Goal: Transaction & Acquisition: Obtain resource

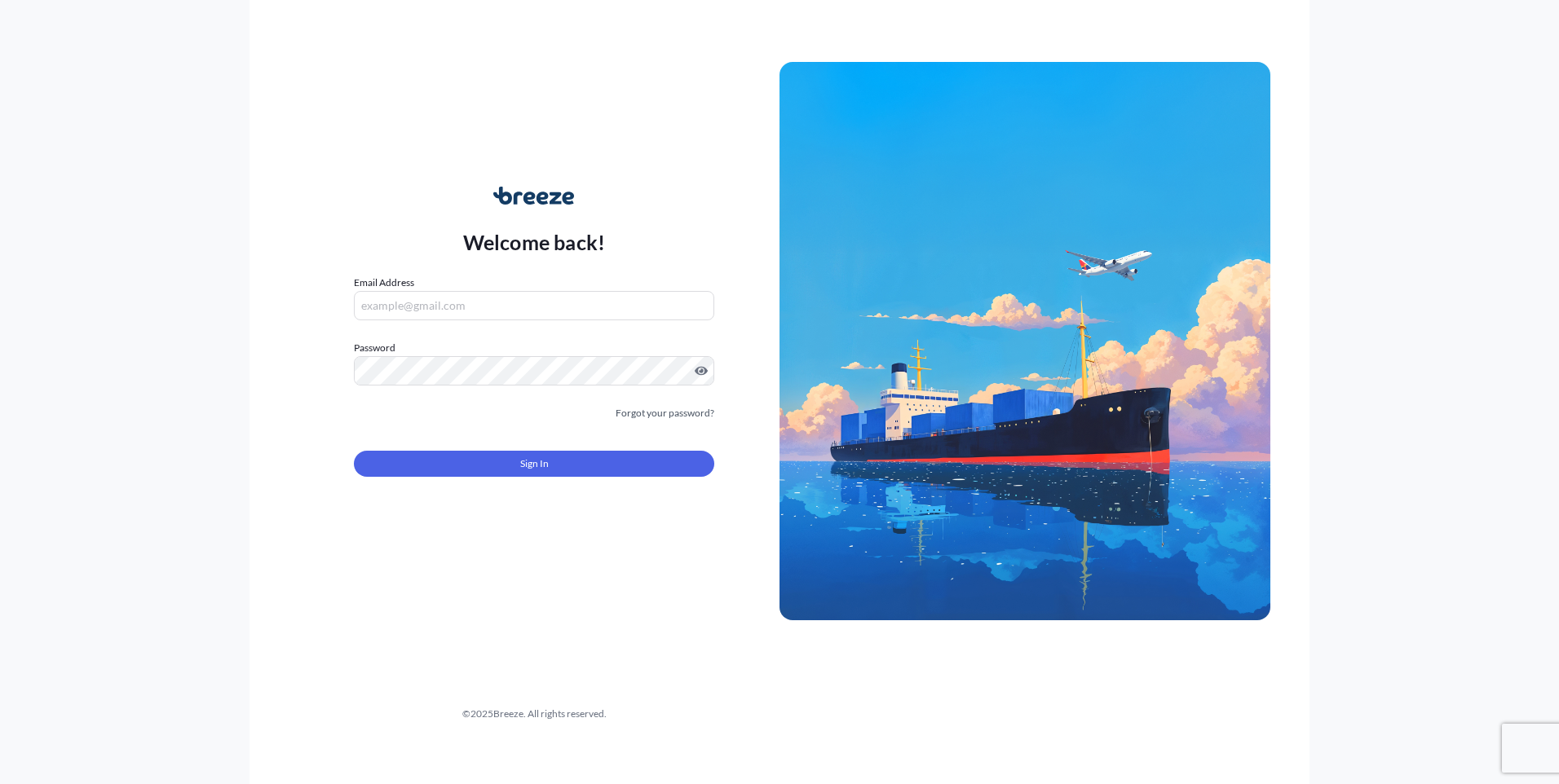
type input "[PERSON_NAME][EMAIL_ADDRESS][PERSON_NAME][DOMAIN_NAME]"
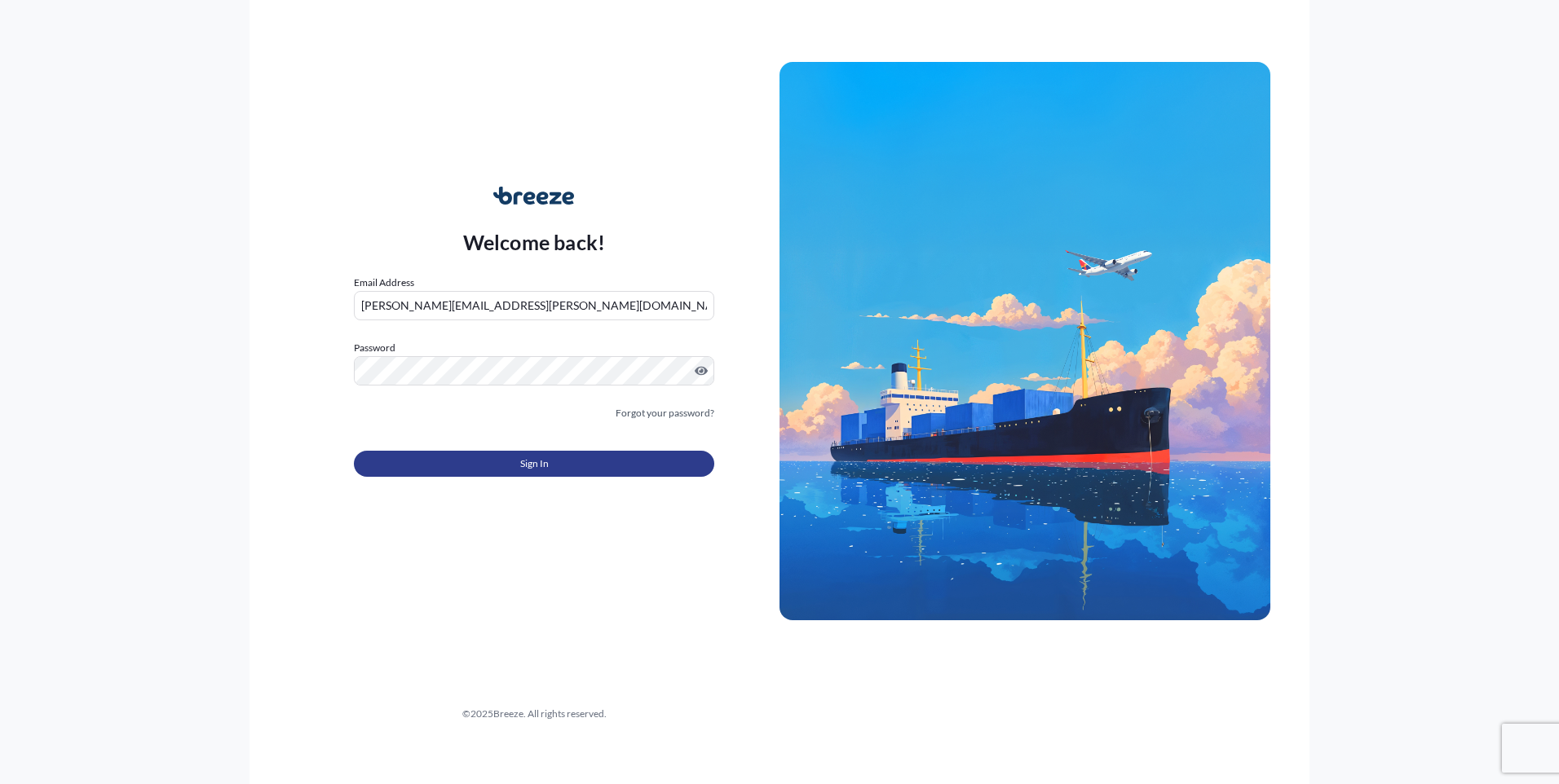
click at [574, 457] on button "Sign In" at bounding box center [534, 463] width 361 height 26
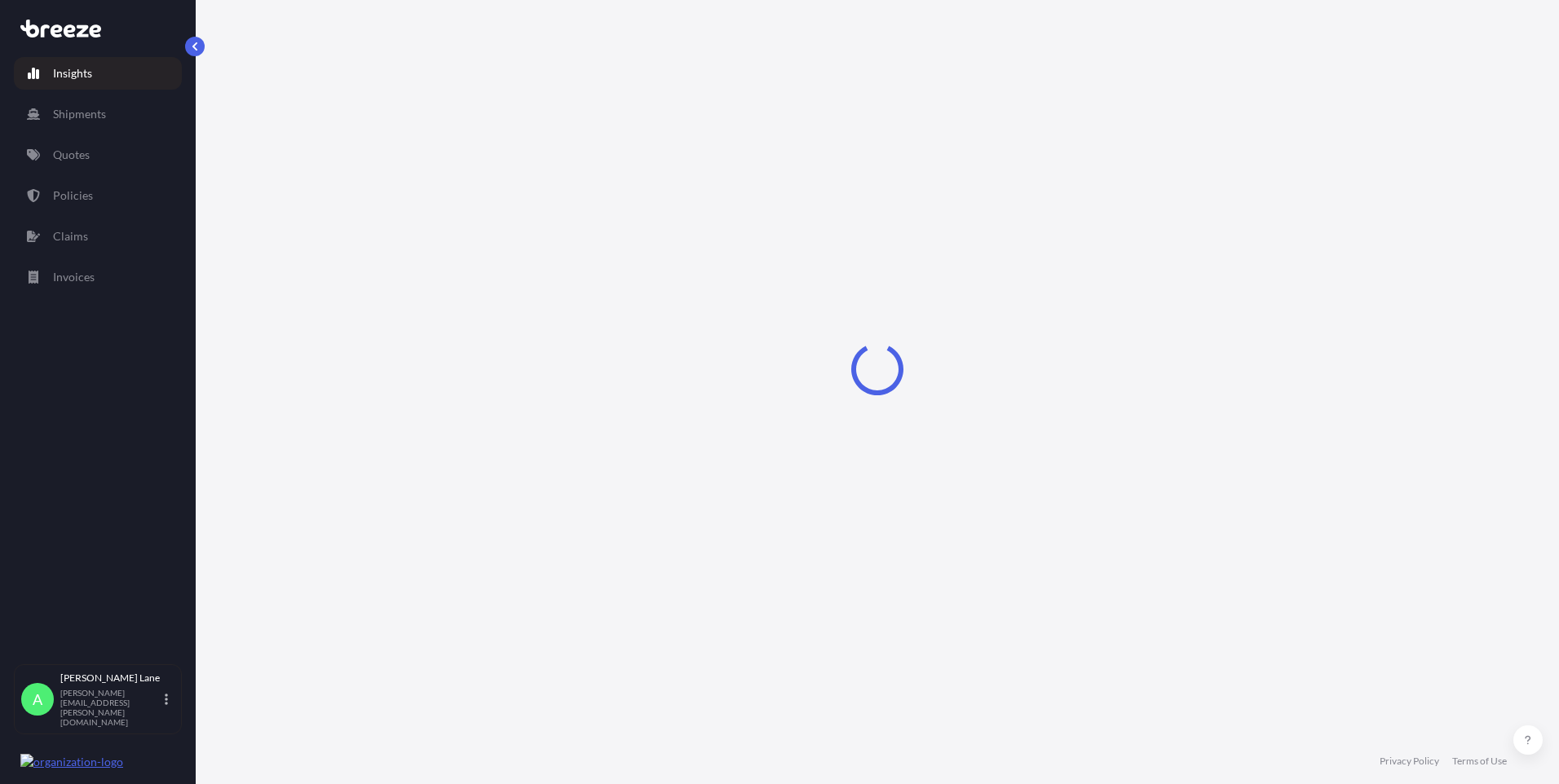
select select "2025"
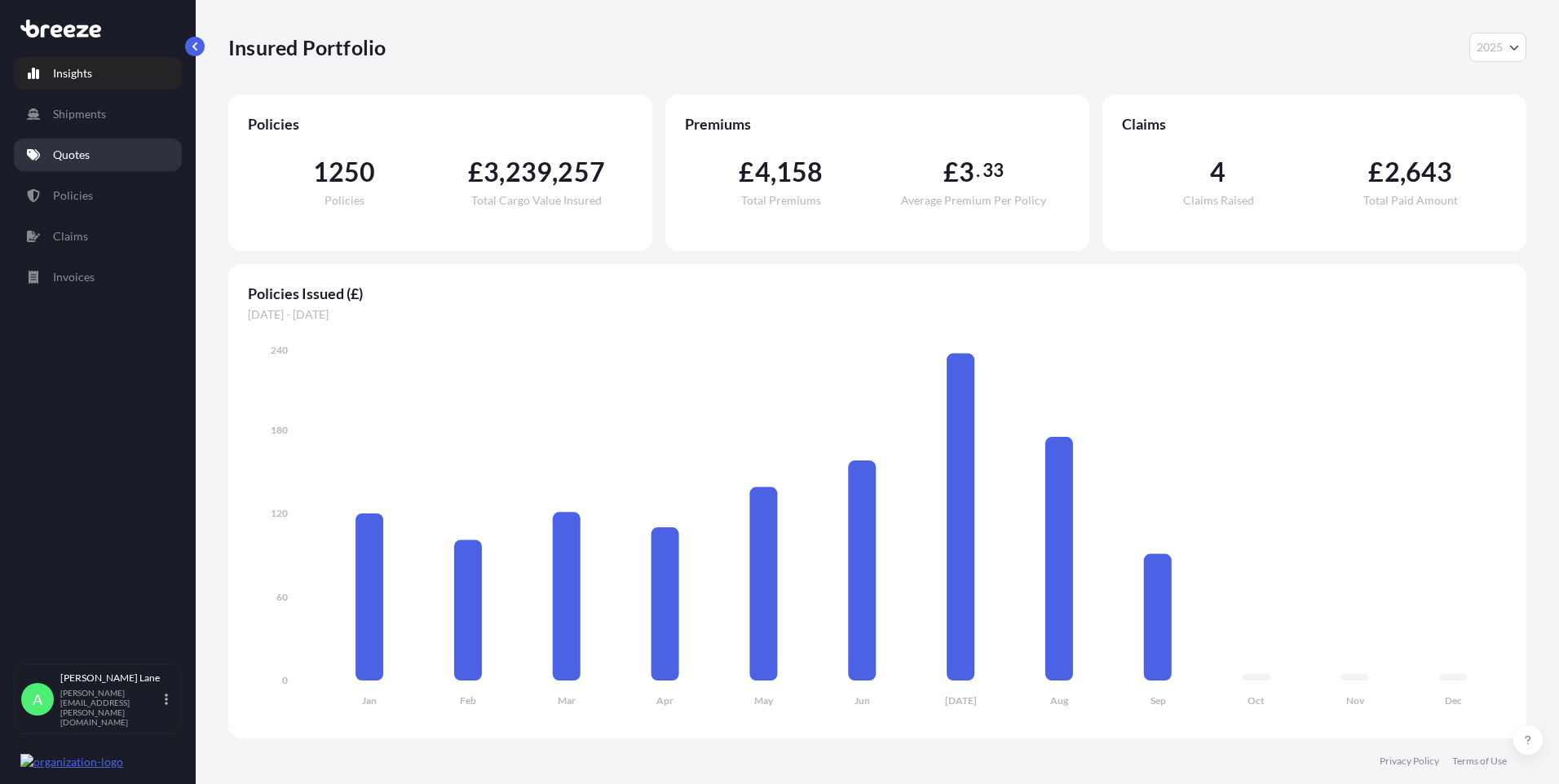
click at [93, 157] on link "Quotes" at bounding box center [98, 155] width 168 height 33
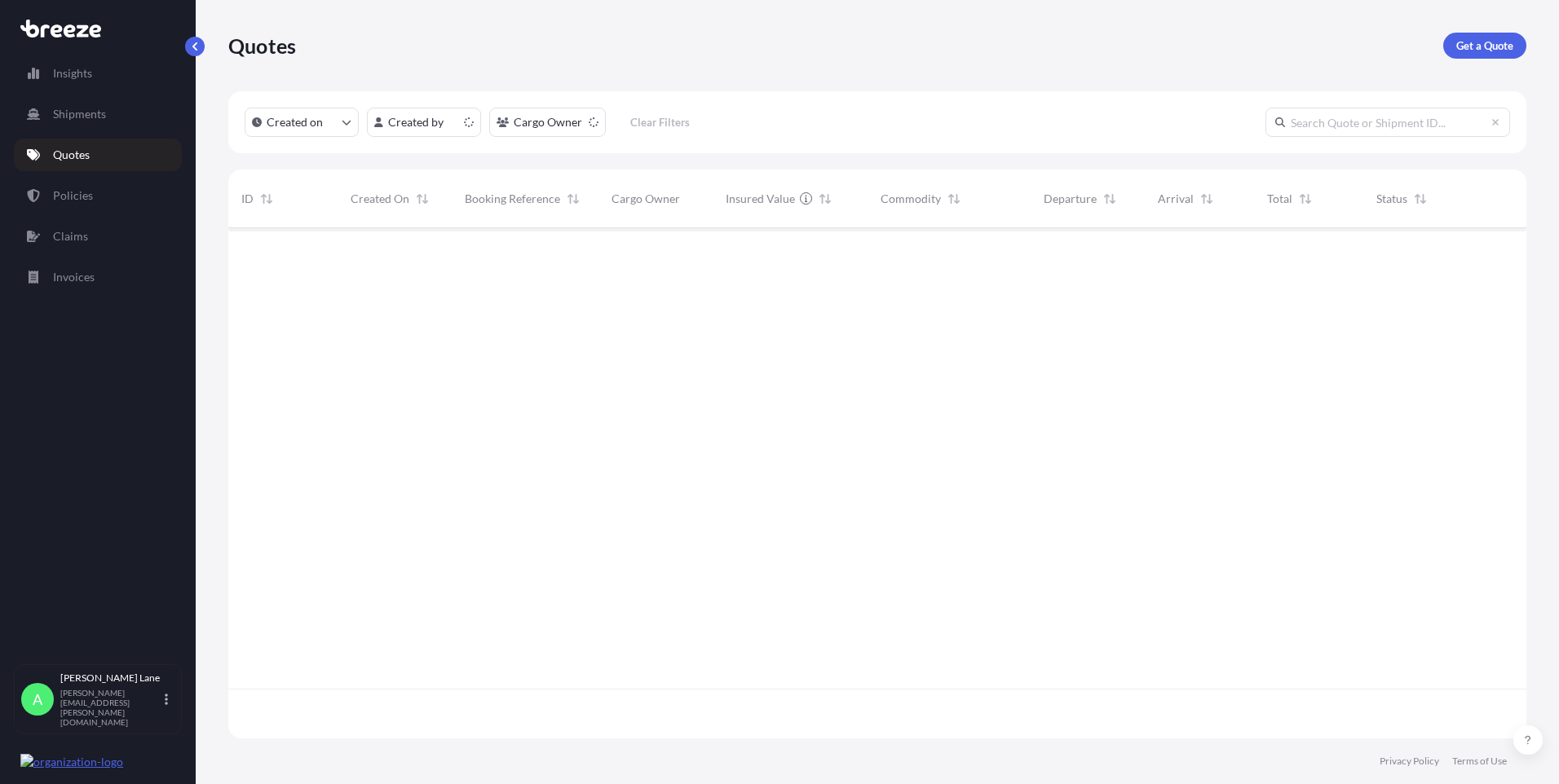
scroll to position [507, 1286]
click at [1481, 45] on p "Get a Quote" at bounding box center [1484, 46] width 57 height 16
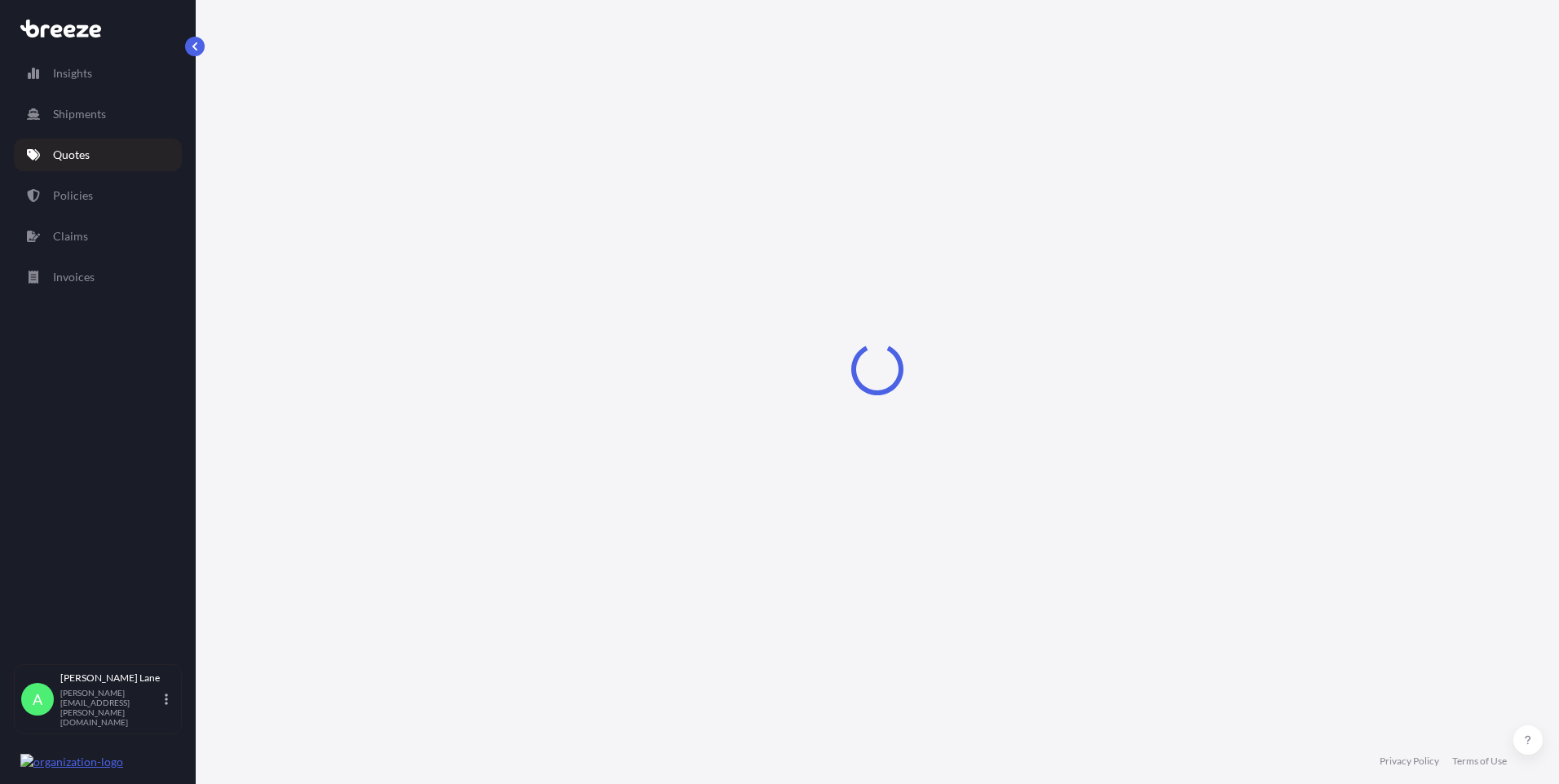
select select "Road"
select select "1"
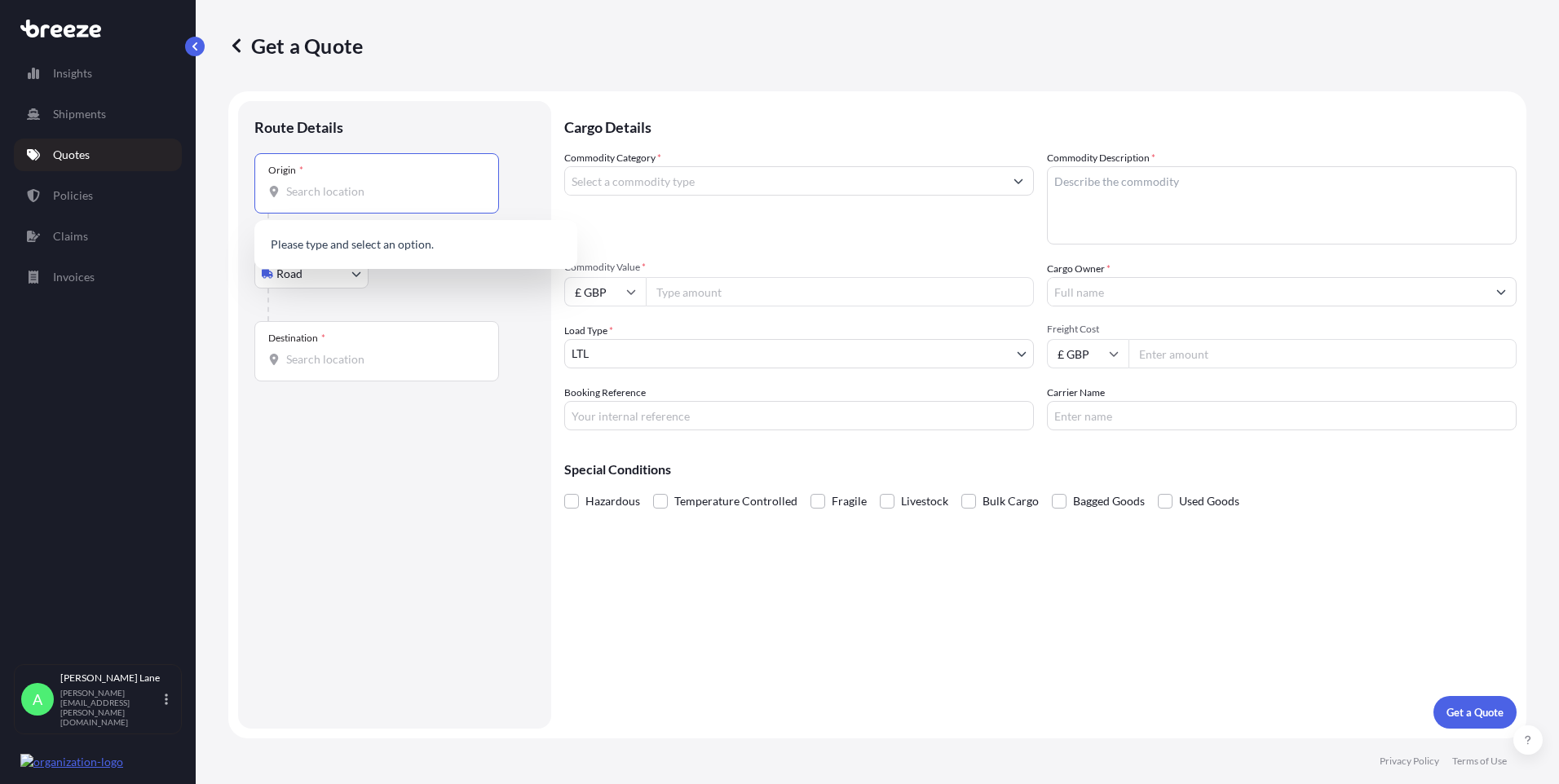
click at [412, 196] on input "Origin *" at bounding box center [382, 192] width 193 height 16
paste input "CM23 5RG"
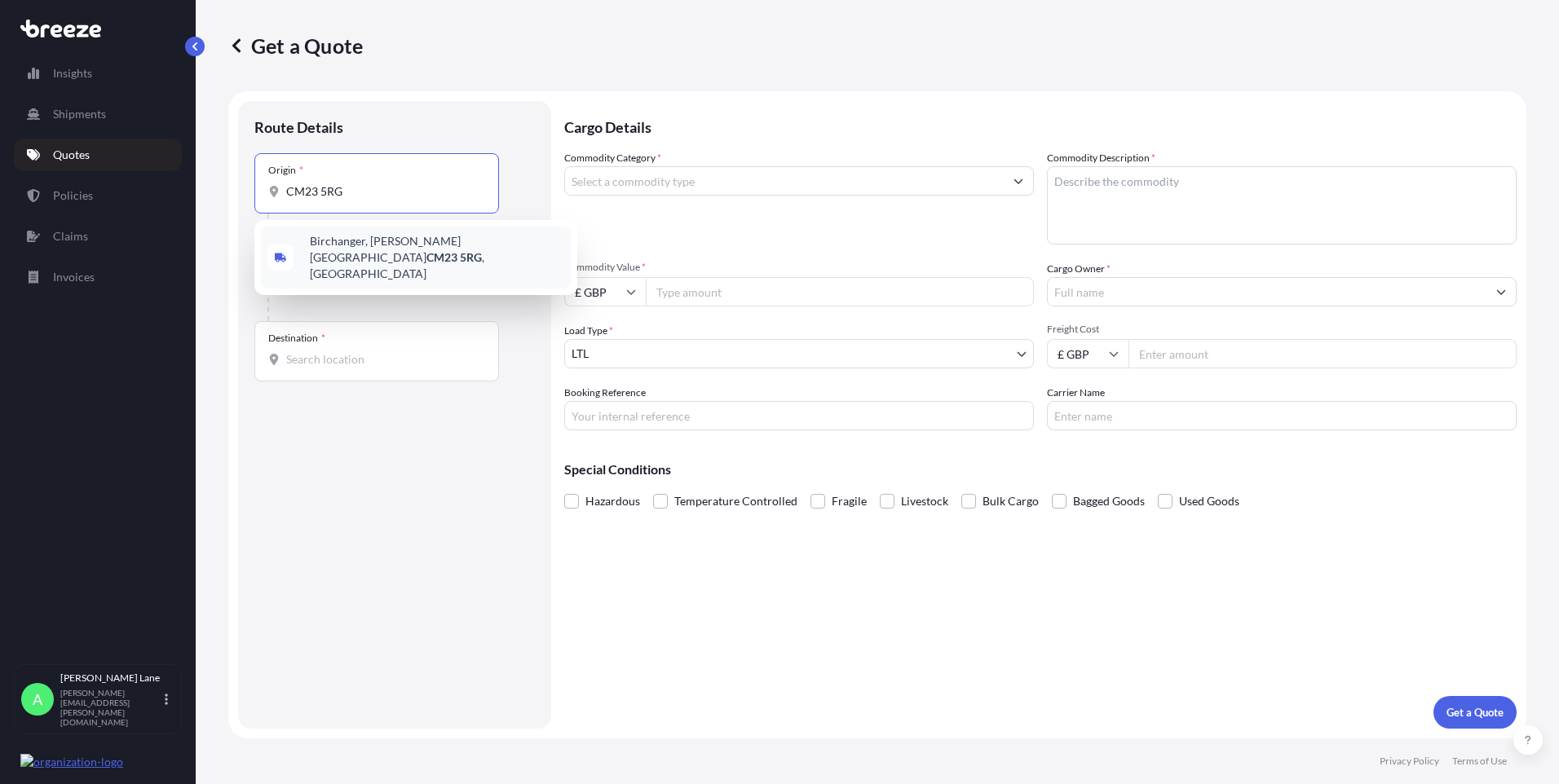
click at [369, 250] on span "Birchanger, [PERSON_NAME] Stortford CM23 5RG , [GEOGRAPHIC_DATA]" at bounding box center [437, 257] width 255 height 49
type input "Birchanger, [PERSON_NAME] Stortford CM23 5RG, [GEOGRAPHIC_DATA]"
click at [406, 359] on input "Destination *" at bounding box center [382, 366] width 193 height 16
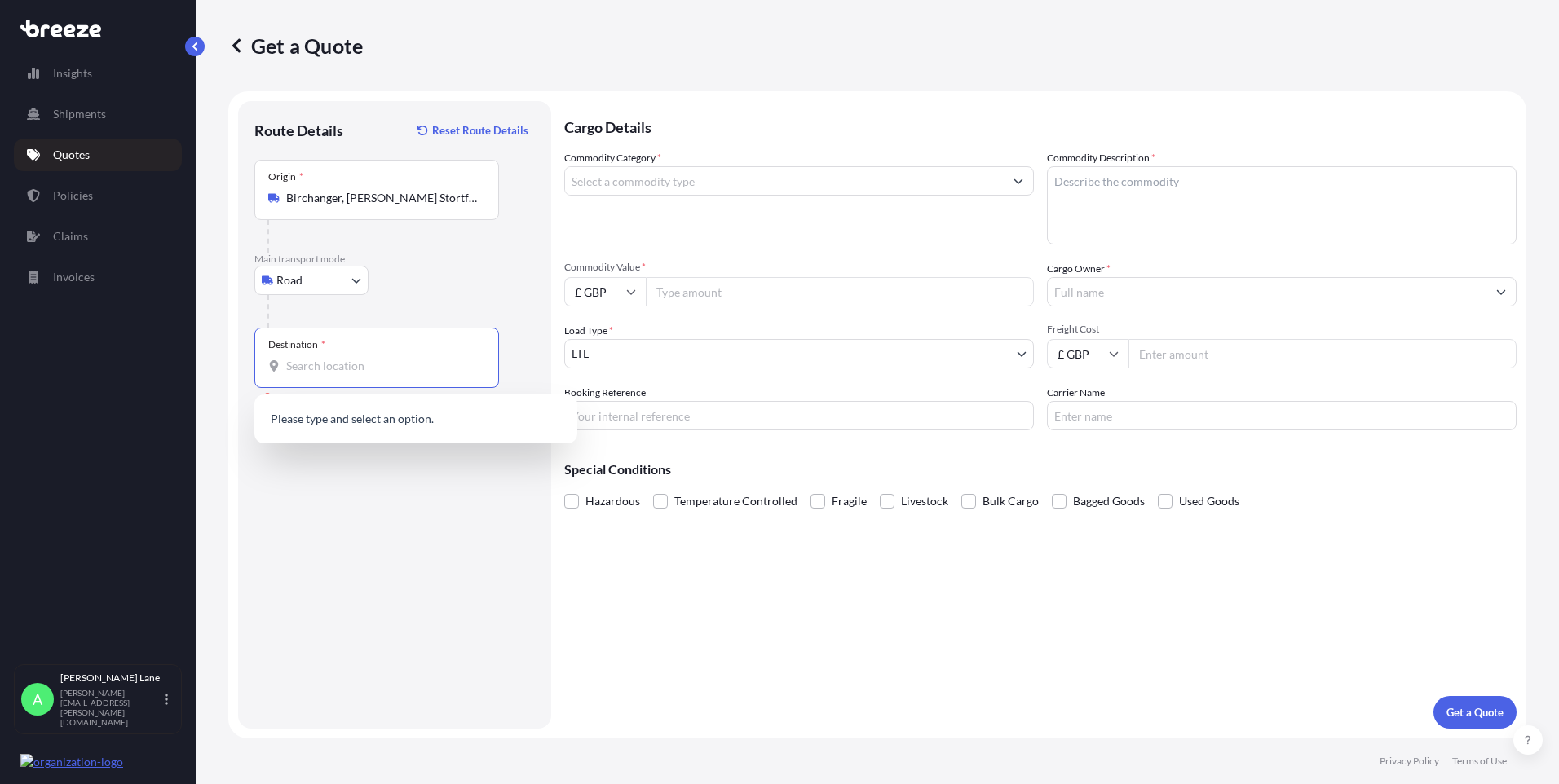
paste input "Niederrohrdorf"
click at [411, 429] on div "5443 [GEOGRAPHIC_DATA], [GEOGRAPHIC_DATA]" at bounding box center [416, 423] width 310 height 46
type input "5443 [GEOGRAPHIC_DATA], [GEOGRAPHIC_DATA]"
click at [743, 190] on input "Commodity Category *" at bounding box center [783, 180] width 439 height 29
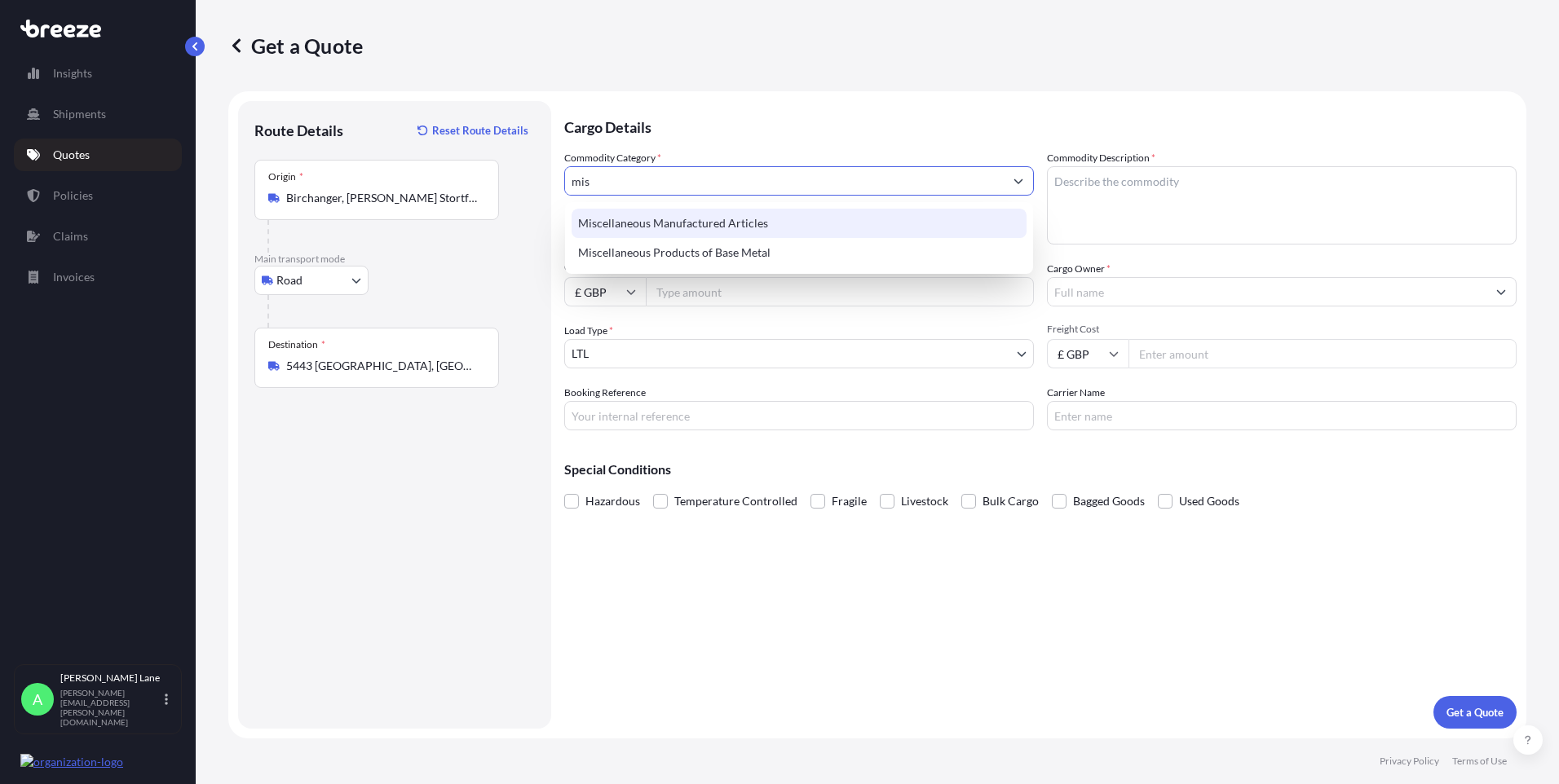
click at [737, 214] on div "Miscellaneous Manufactured Articles" at bounding box center [798, 223] width 455 height 29
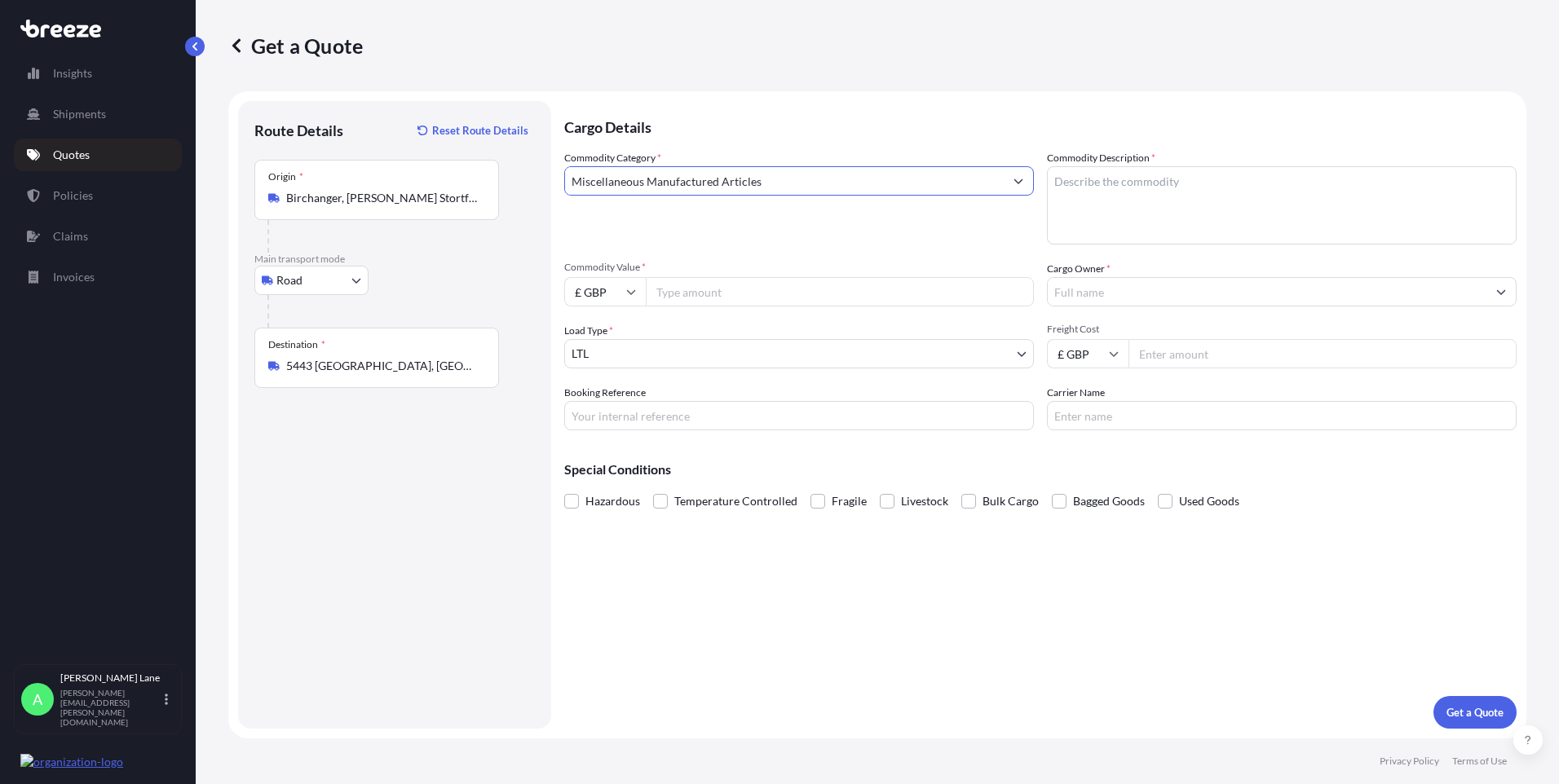
type input "Miscellaneous Manufactured Articles"
click at [720, 283] on input "Commodity Value *" at bounding box center [839, 291] width 388 height 29
type input "945.00"
click at [700, 425] on input "Booking Reference" at bounding box center [799, 414] width 470 height 29
paste input "1898258"
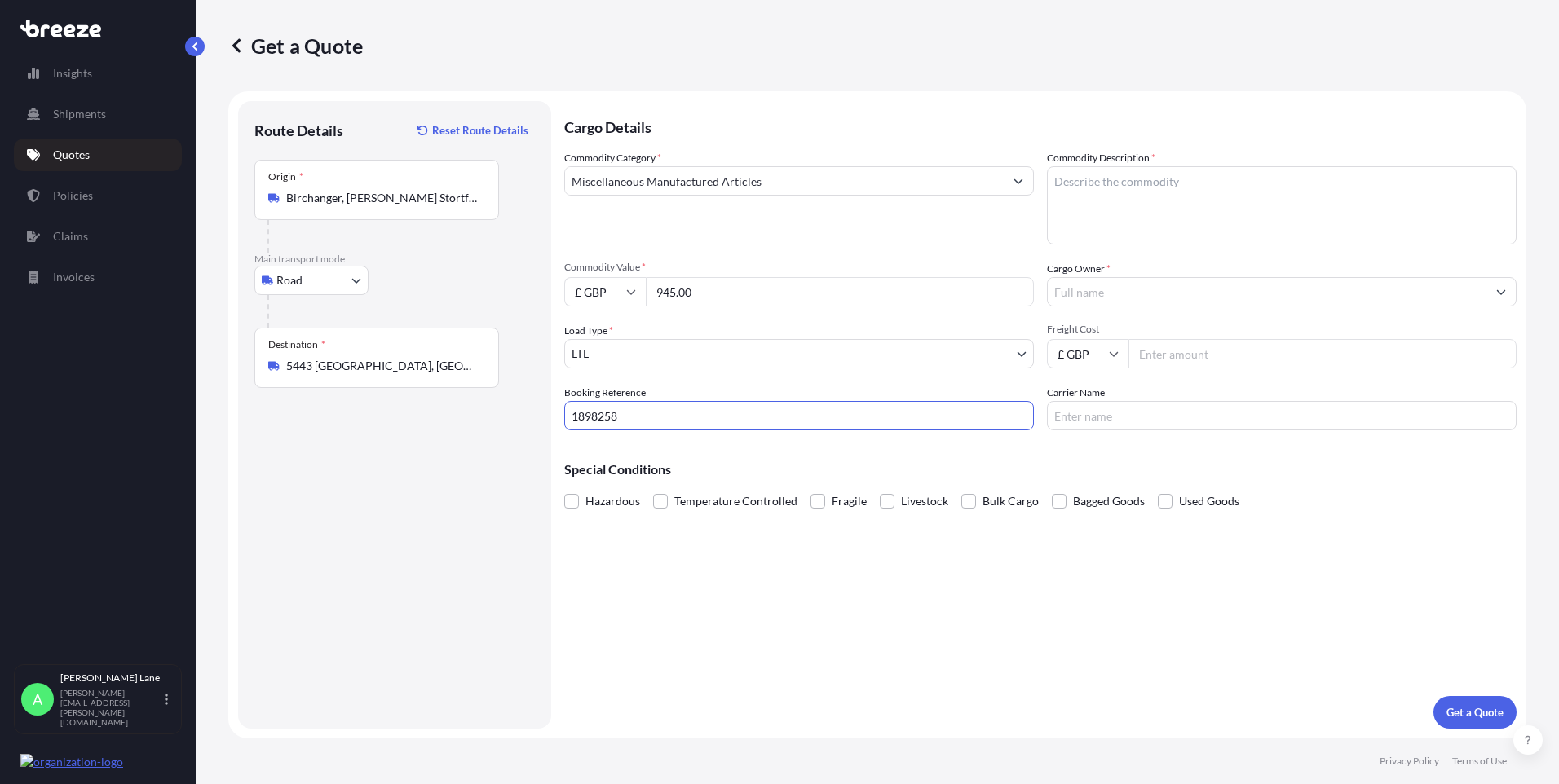
type input "1898258"
click at [1102, 228] on textarea "Commodity Description *" at bounding box center [1282, 205] width 470 height 78
paste textarea "CARTRIDGES"
type textarea "CARTRIDGES"
click at [1153, 299] on input "Cargo Owner *" at bounding box center [1266, 291] width 439 height 29
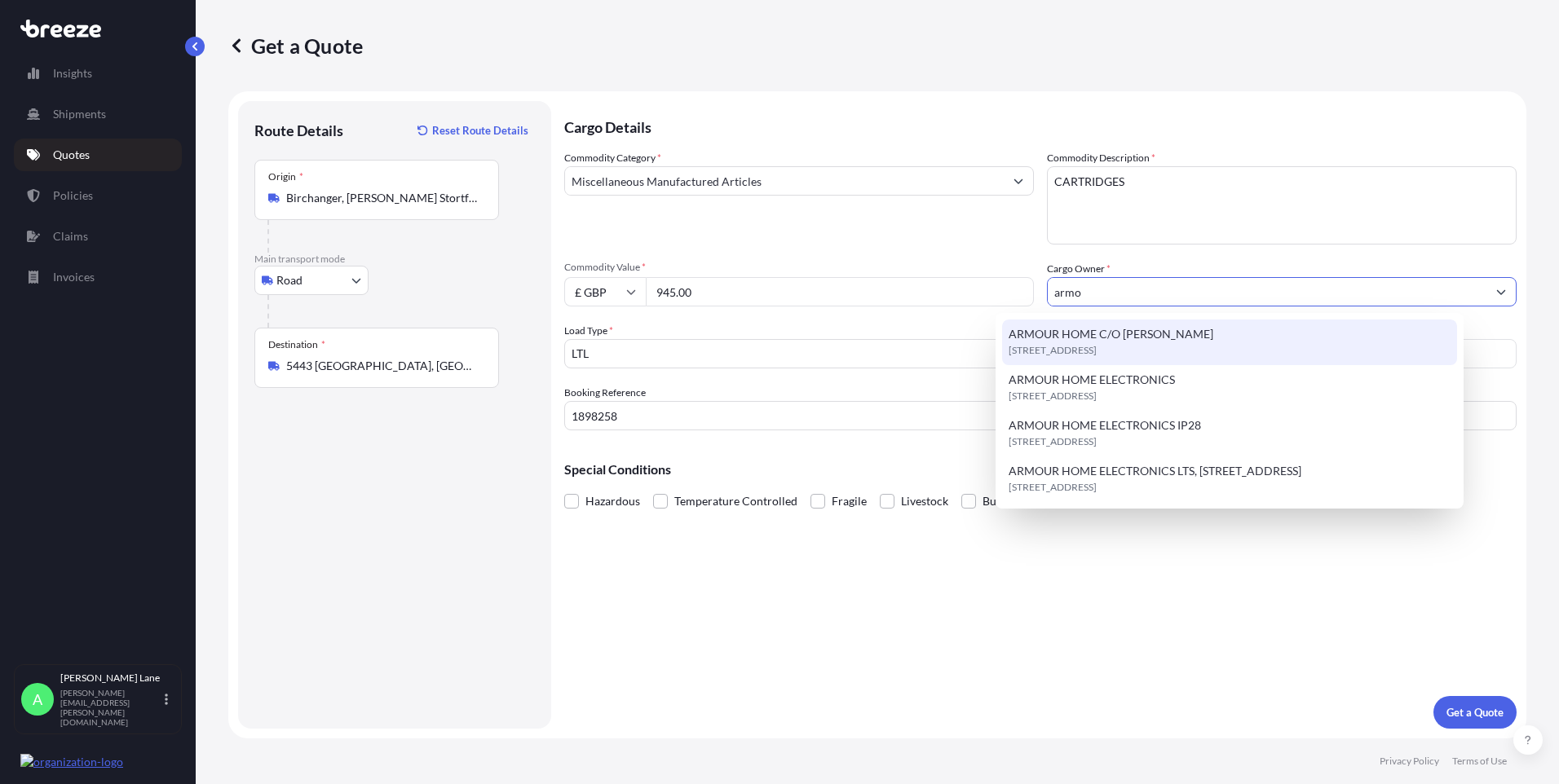
click at [1145, 337] on span "ARMOUR HOME C/O [PERSON_NAME]" at bounding box center [1110, 334] width 205 height 16
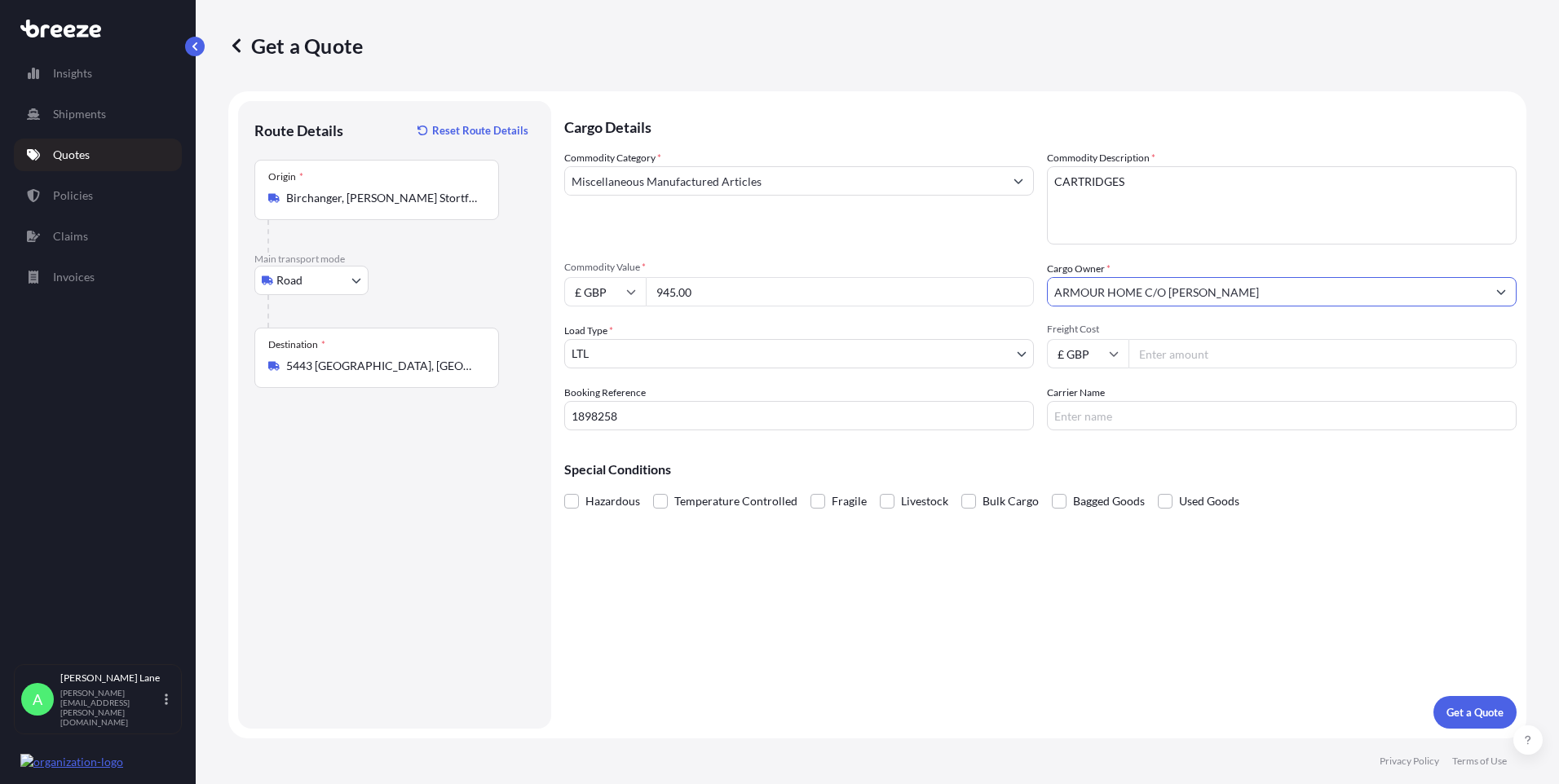
type input "ARMOUR HOME C/O [PERSON_NAME]"
click at [1203, 357] on input "Freight Cost" at bounding box center [1322, 353] width 388 height 29
type input "28.20"
click at [1093, 422] on input "Carrier Name" at bounding box center [1282, 414] width 470 height 29
type input "fedex"
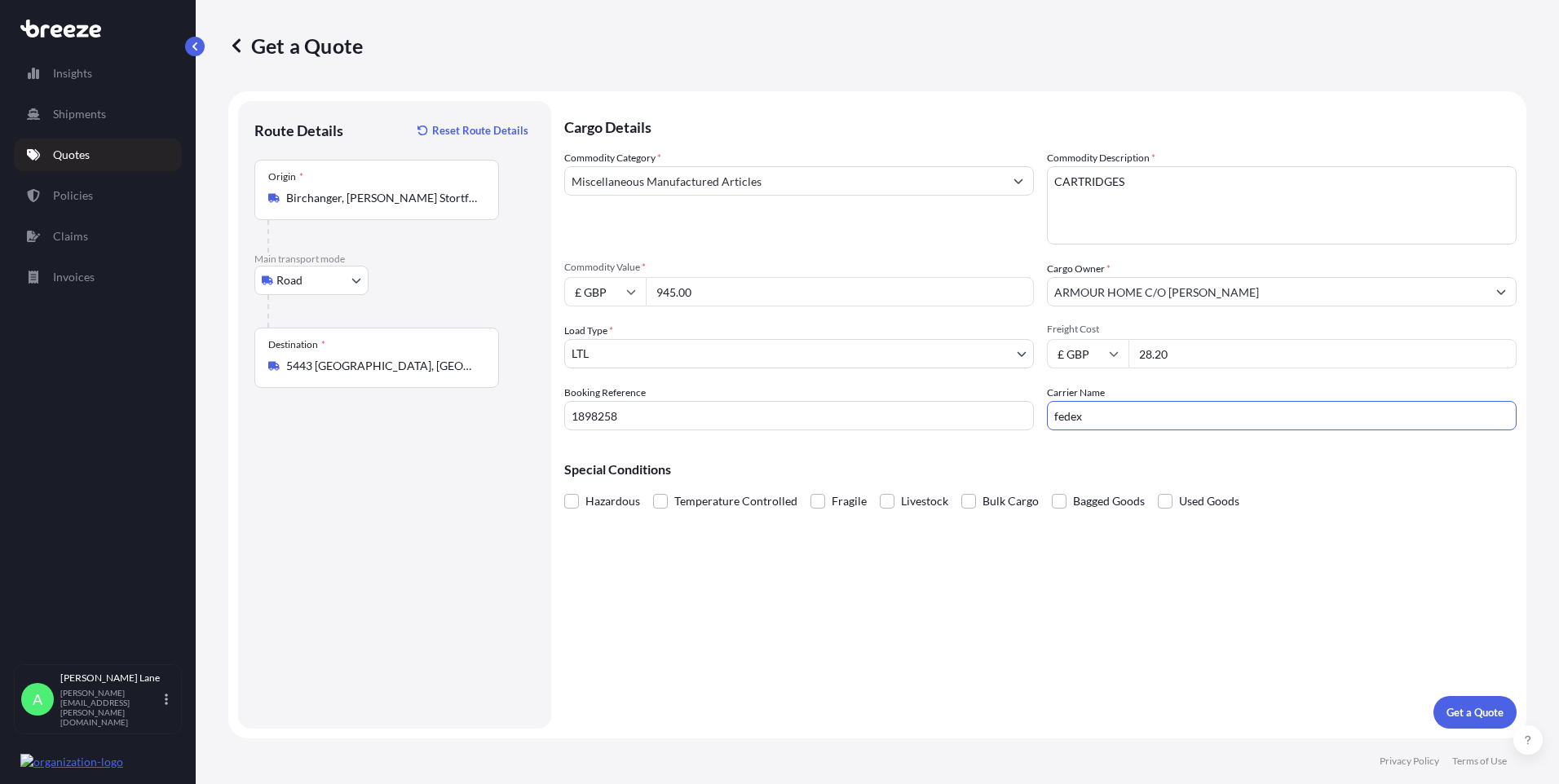
click at [994, 529] on div "Cargo Details Commodity Category * Miscellaneous Manufactured Articles Commodit…" at bounding box center [1040, 414] width 952 height 627
click at [1455, 712] on p "Get a Quote" at bounding box center [1474, 712] width 57 height 16
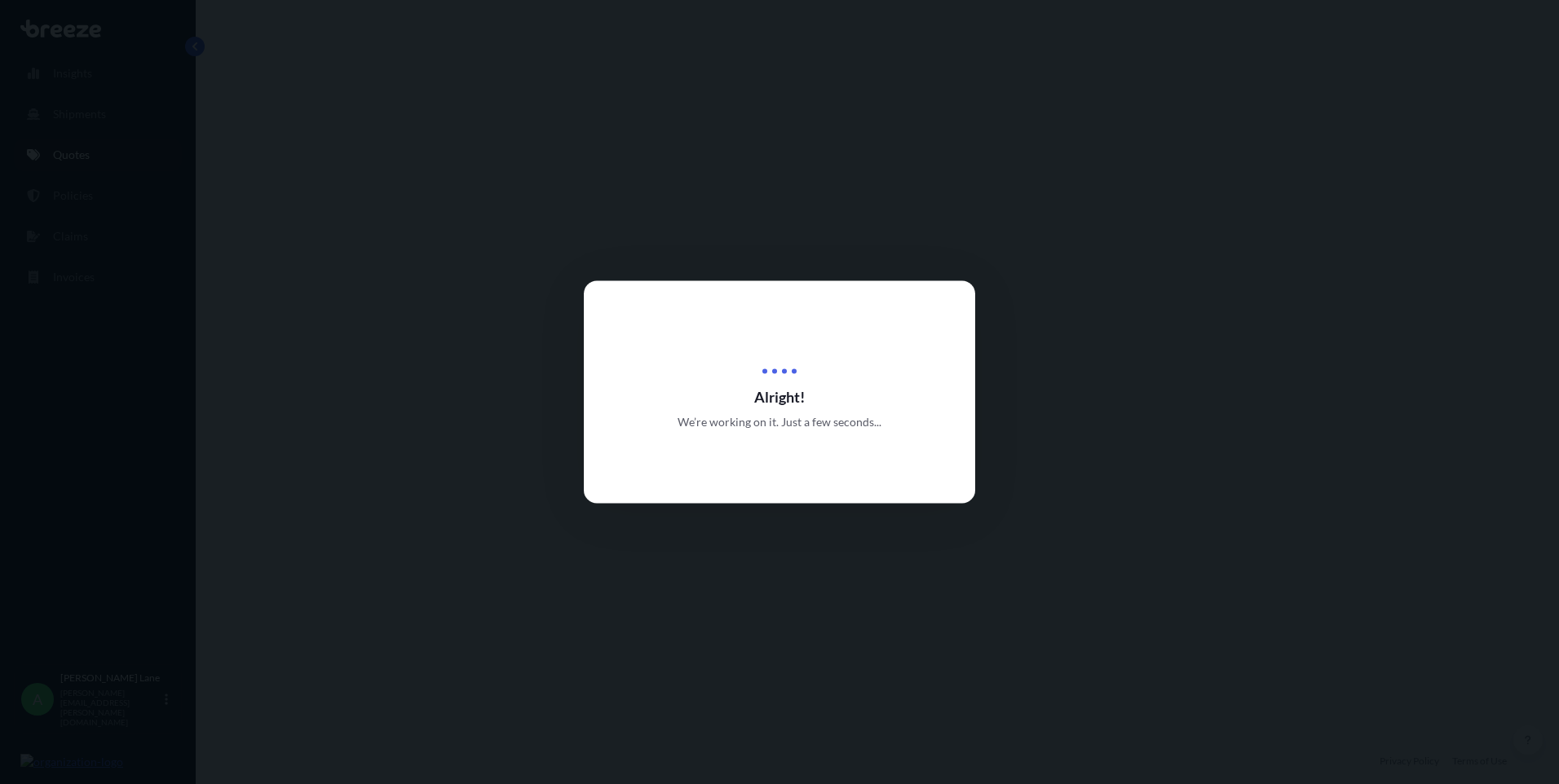
select select "Road"
select select "1"
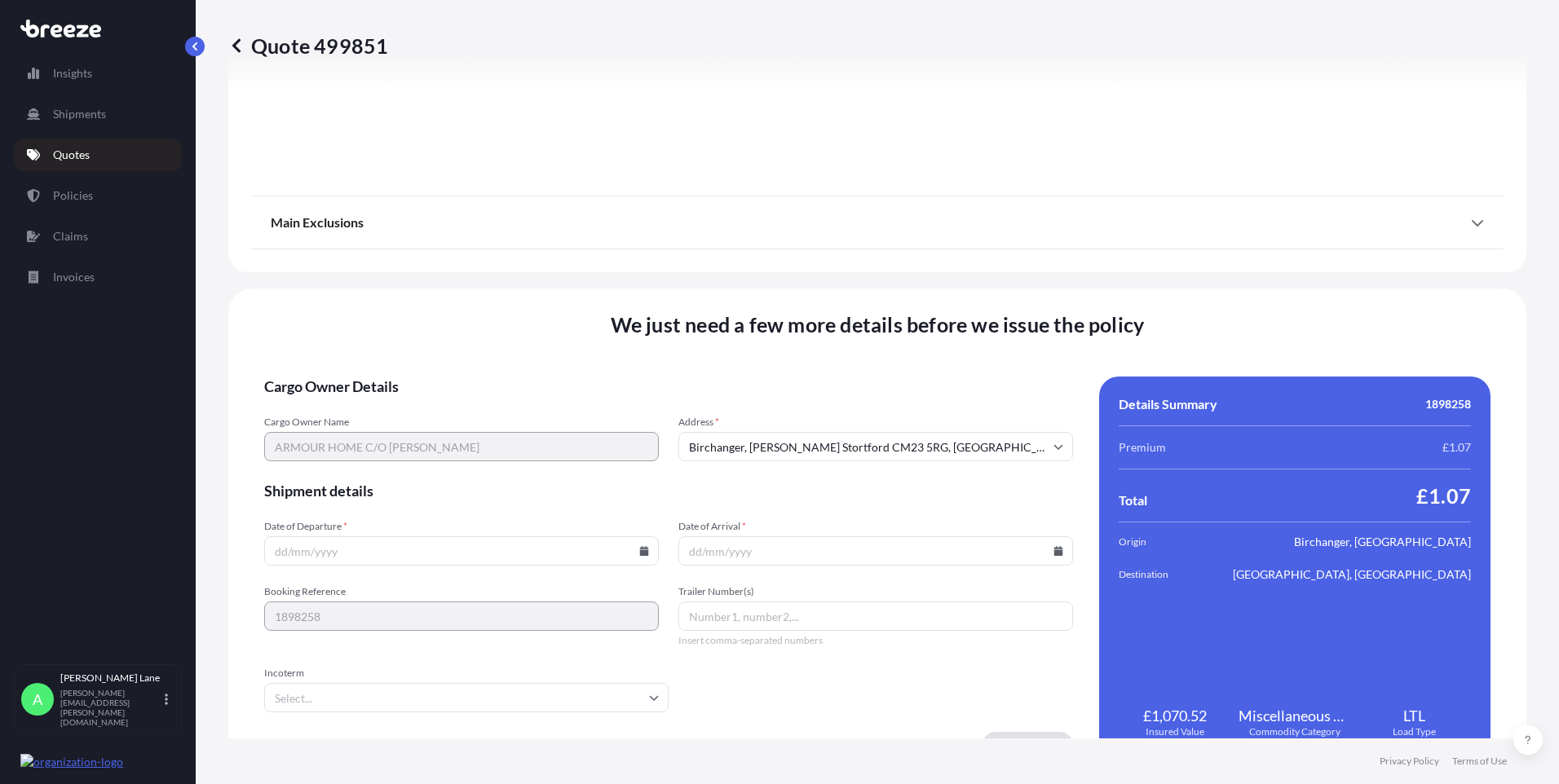
scroll to position [1803, 0]
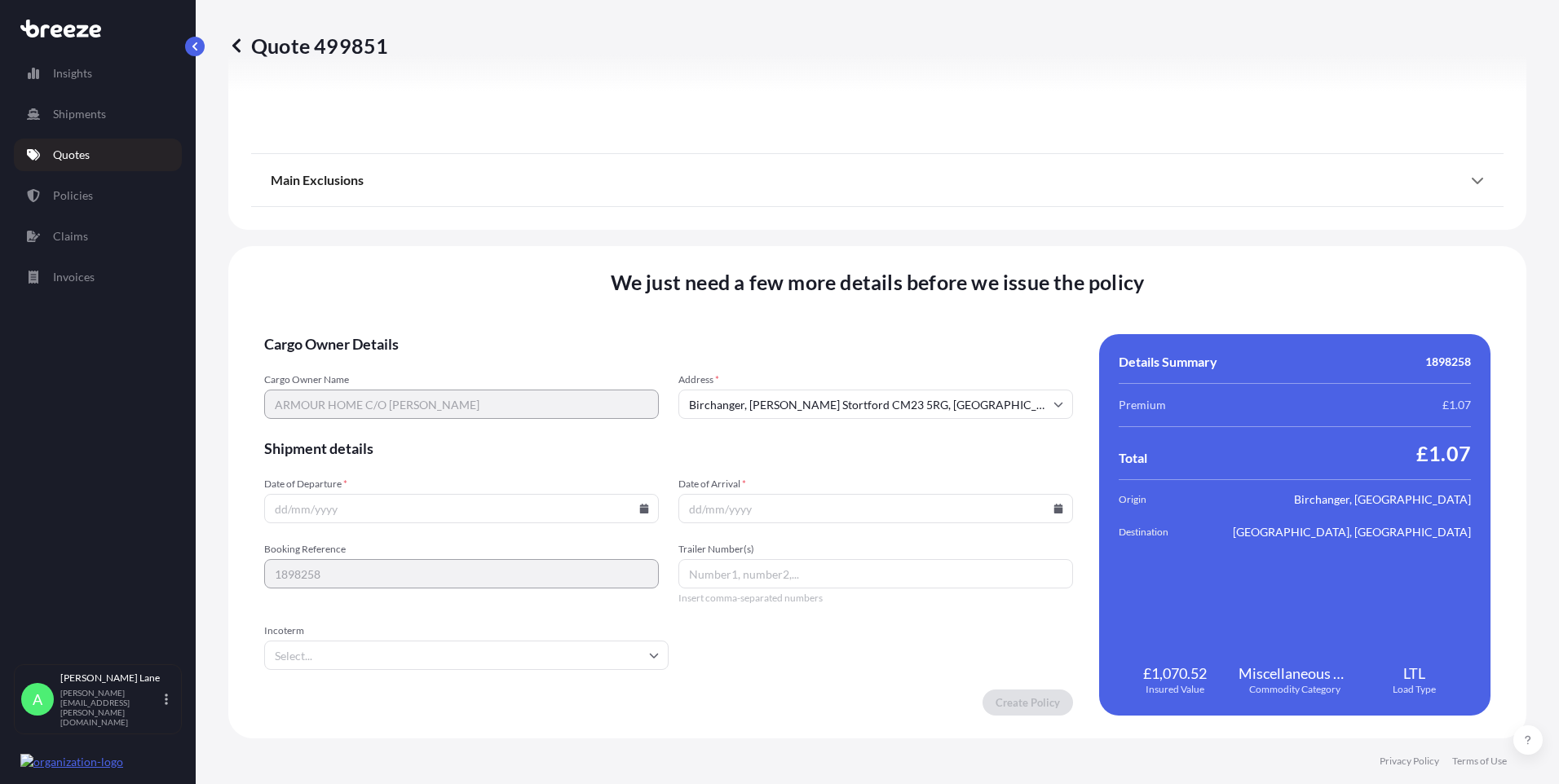
drag, startPoint x: 563, startPoint y: 642, endPoint x: 539, endPoint y: 644, distance: 24.1
click at [562, 642] on input "Incoterm" at bounding box center [466, 654] width 405 height 29
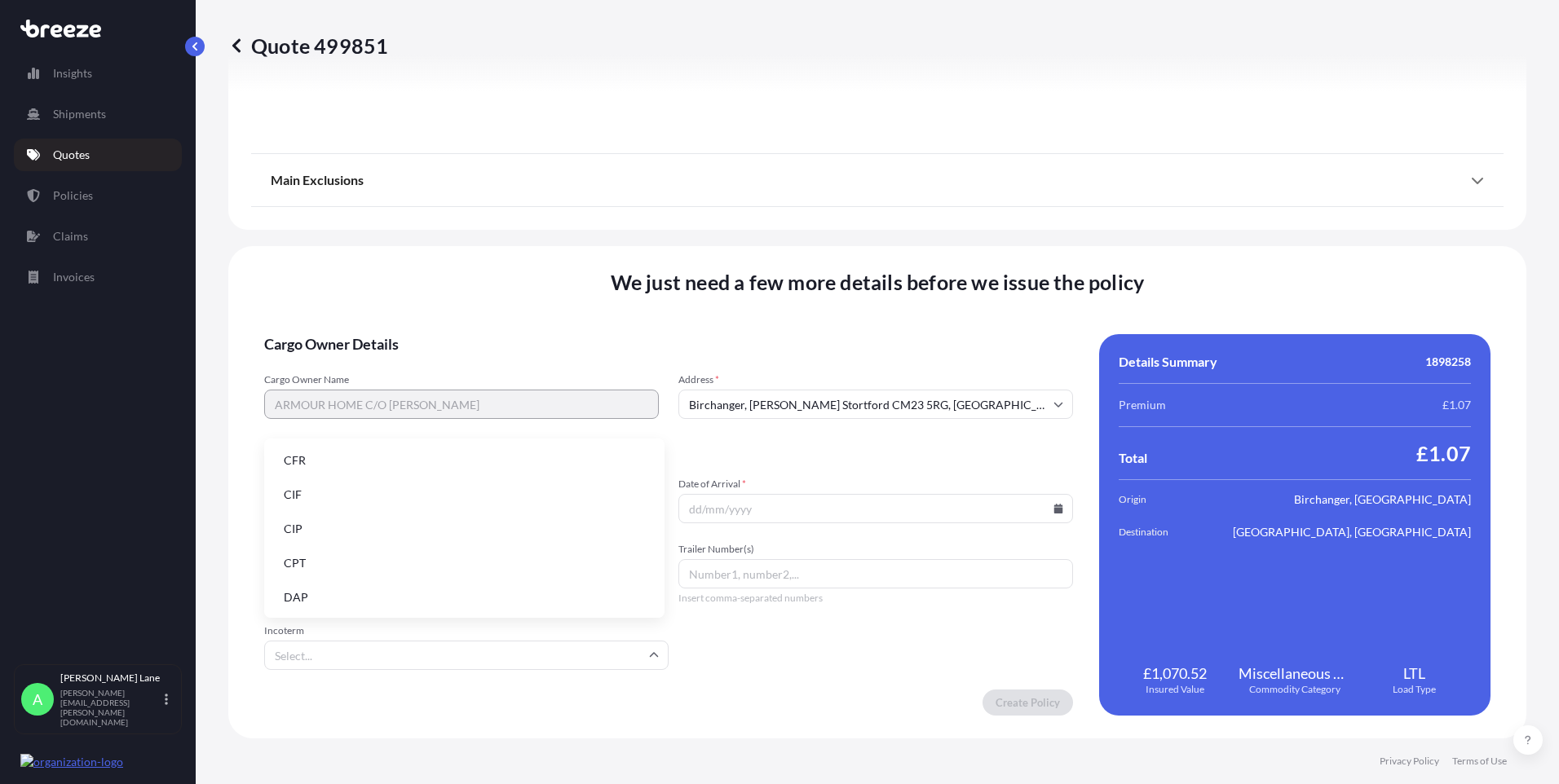
click at [419, 600] on li "DAP" at bounding box center [465, 597] width 388 height 31
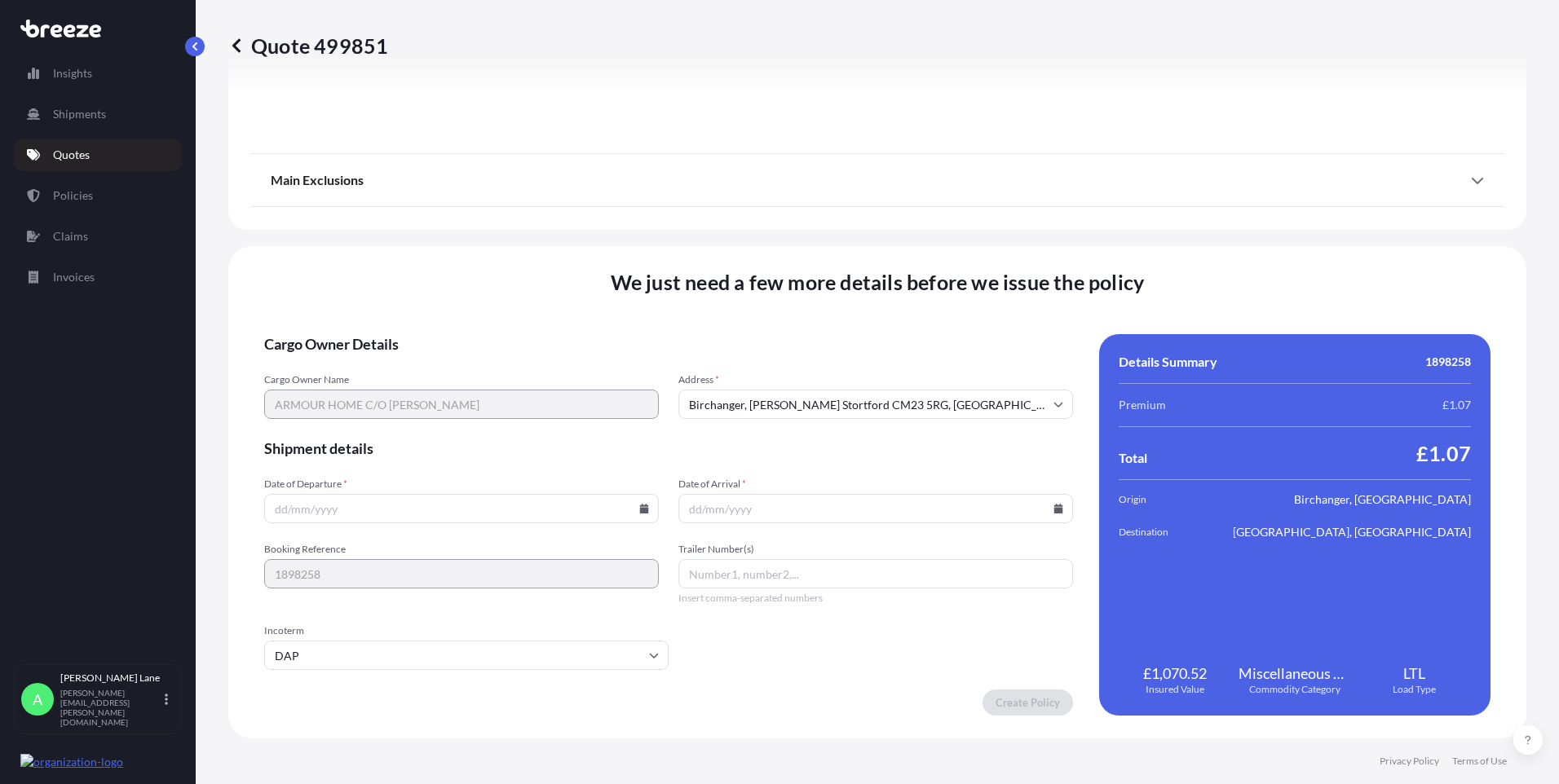
click at [641, 508] on icon at bounding box center [645, 508] width 9 height 10
click at [461, 392] on button "25" at bounding box center [460, 394] width 26 height 26
type input "[DATE]"
paste input "393582040698"
type input "393582040698"
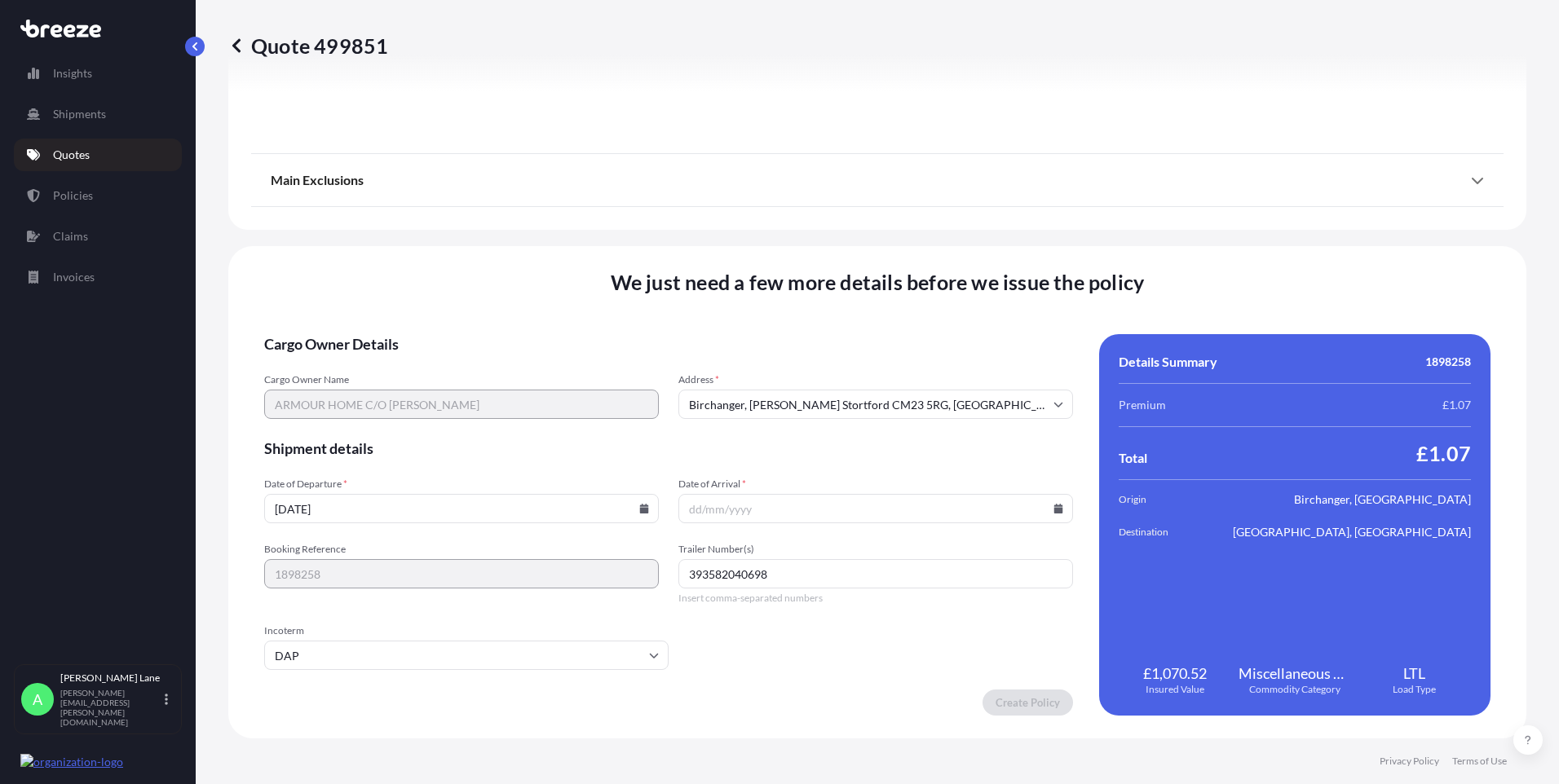
click at [1051, 500] on input "Date of Arrival *" at bounding box center [875, 507] width 395 height 29
click at [1054, 520] on input "Date of Arrival *" at bounding box center [875, 507] width 395 height 29
click at [1053, 512] on icon at bounding box center [1058, 508] width 10 height 10
click at [984, 243] on button at bounding box center [981, 234] width 26 height 26
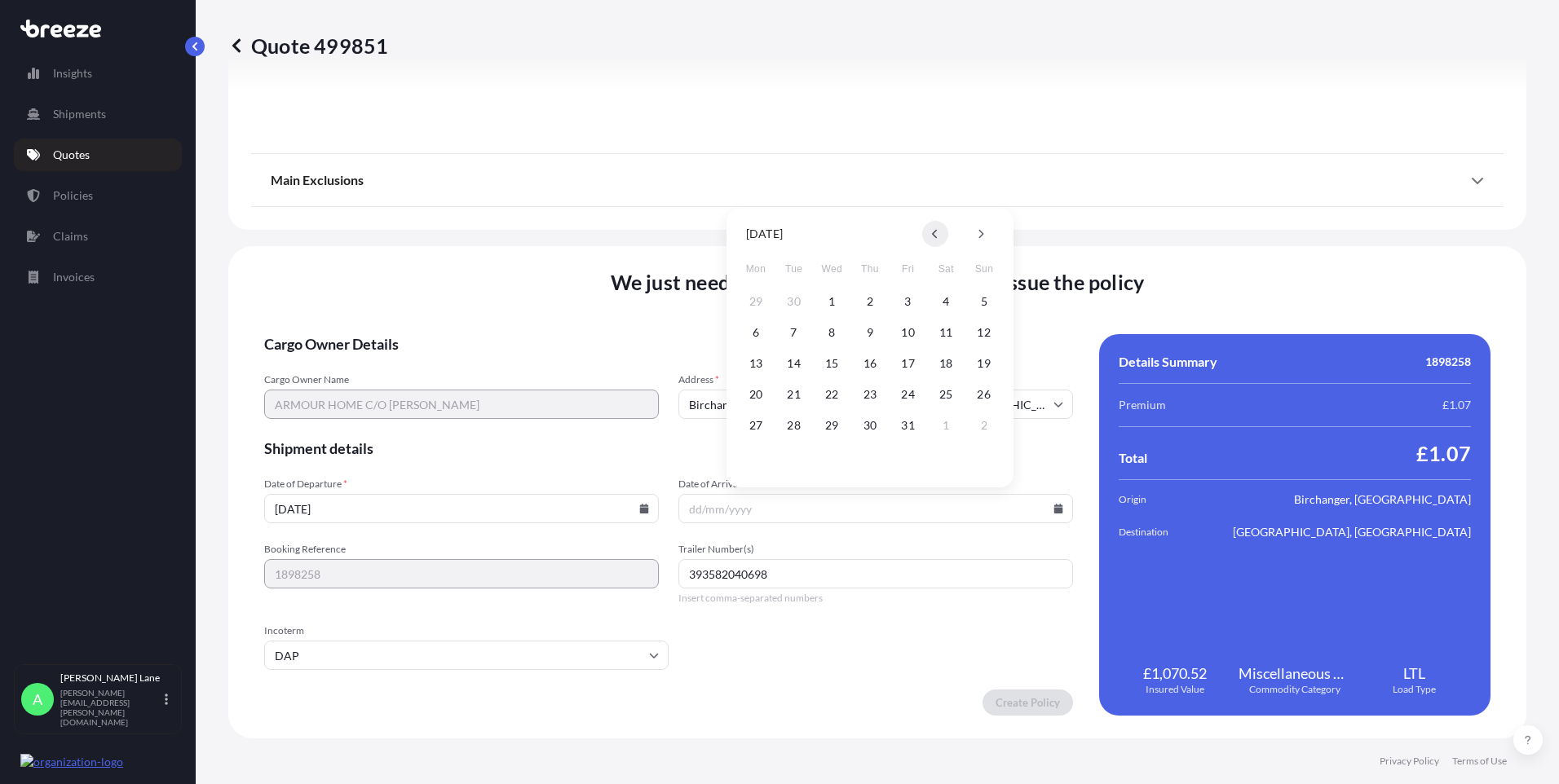
click at [937, 231] on icon at bounding box center [934, 234] width 5 height 9
click at [792, 424] on button "30" at bounding box center [794, 425] width 26 height 26
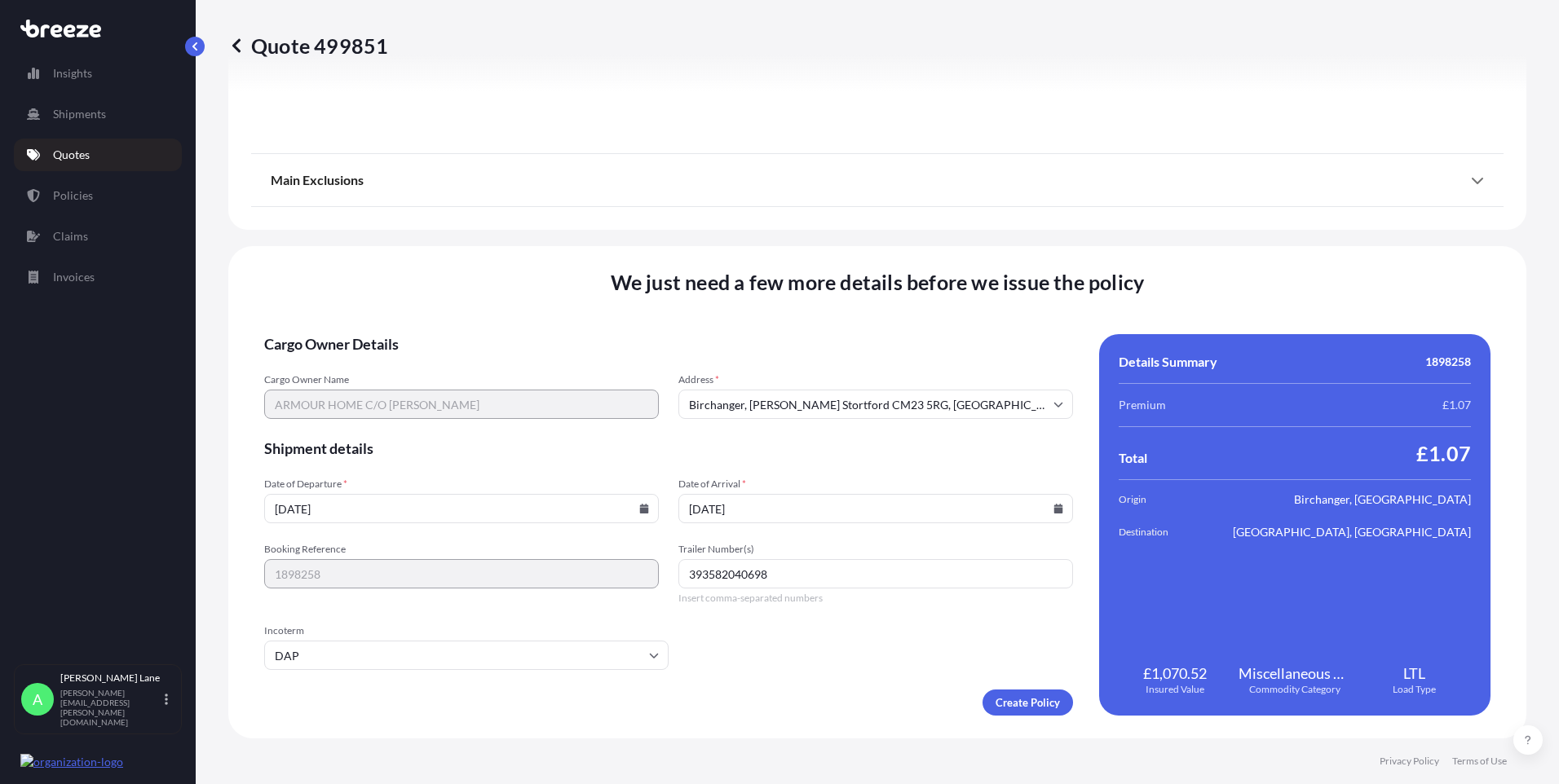
type input "[DATE]"
